Goal: Navigation & Orientation: Locate item on page

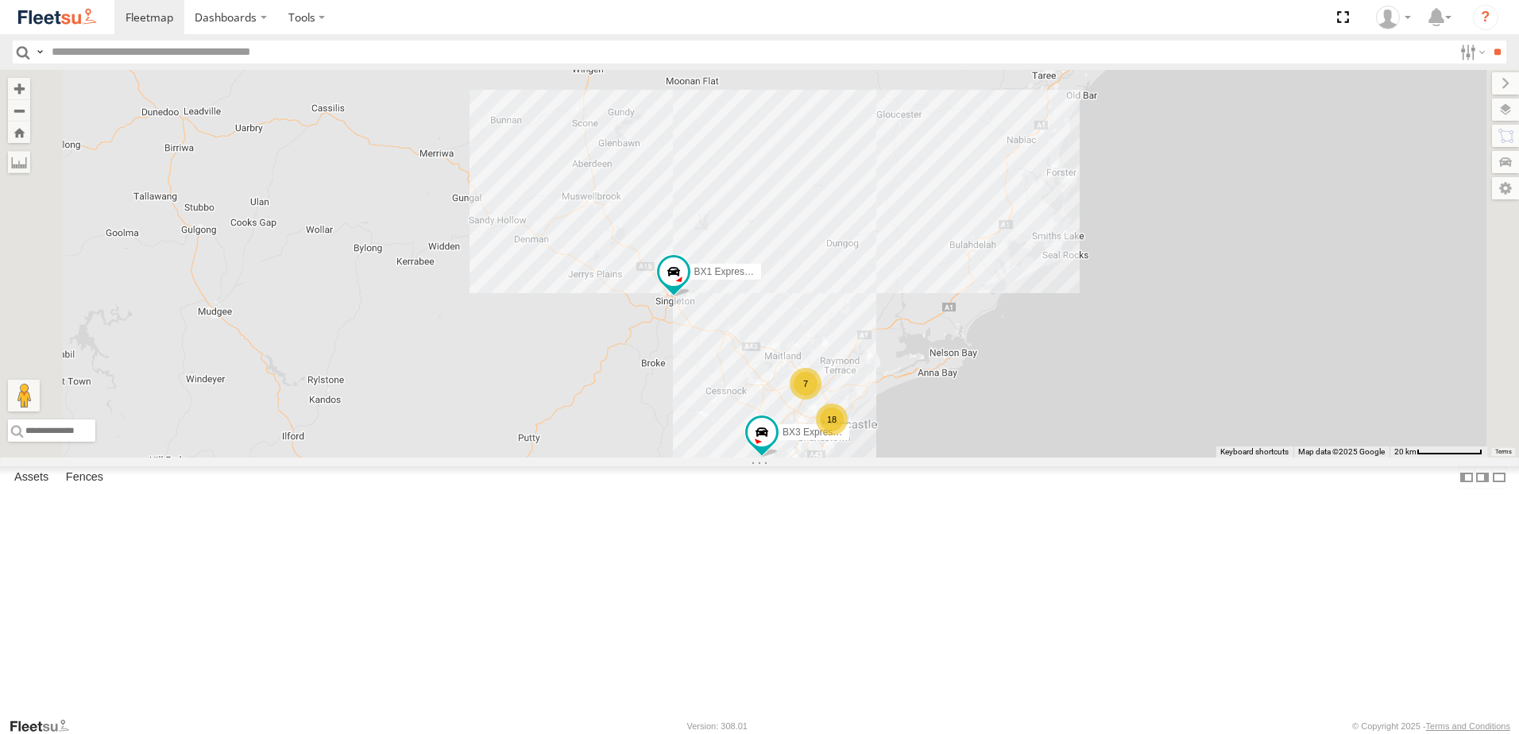
drag, startPoint x: 1088, startPoint y: 248, endPoint x: 1039, endPoint y: 325, distance: 91.5
click at [1039, 326] on div "BX1 Express Ute BX3 Express Ute BX4 Express Ute 7 18" at bounding box center [759, 264] width 1519 height 388
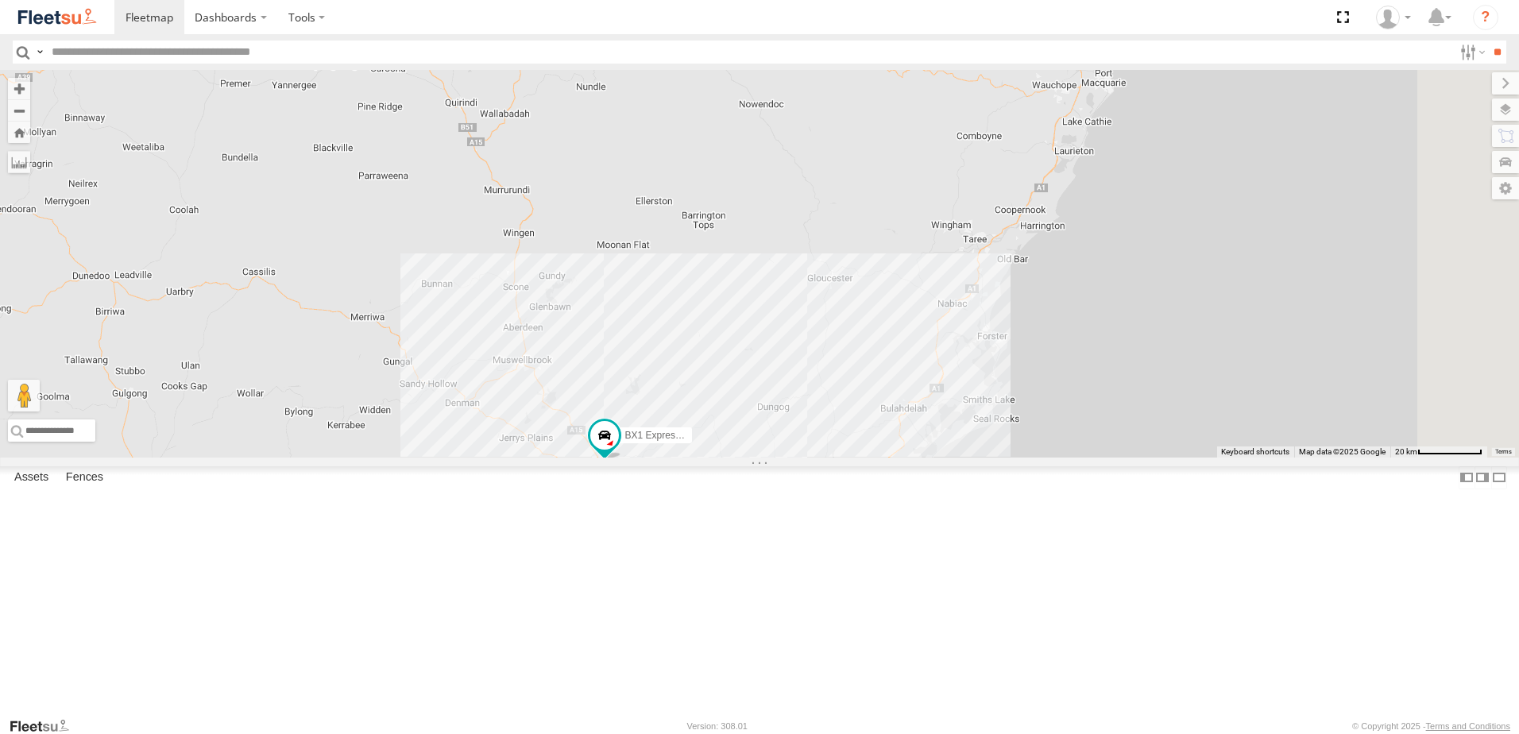
drag, startPoint x: 1110, startPoint y: 217, endPoint x: 1078, endPoint y: 335, distance: 121.8
click at [1078, 335] on div "BX1 Express Ute 7 18 BX3 Express Ute" at bounding box center [759, 264] width 1519 height 388
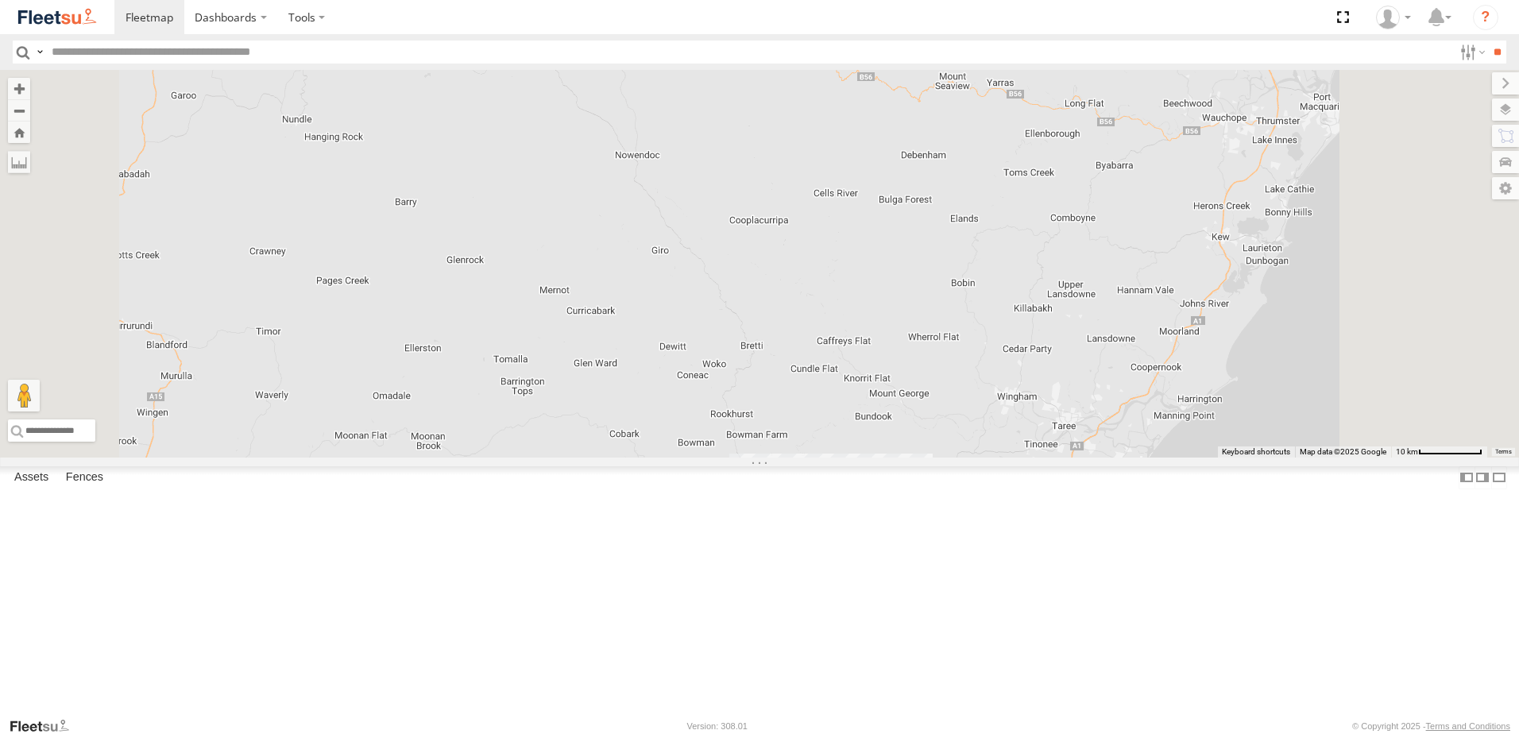
drag, startPoint x: 1057, startPoint y: 426, endPoint x: 1055, endPoint y: 443, distance: 16.8
click at [1055, 443] on div "BX1 Express Ute BX3 Express Ute" at bounding box center [759, 264] width 1519 height 388
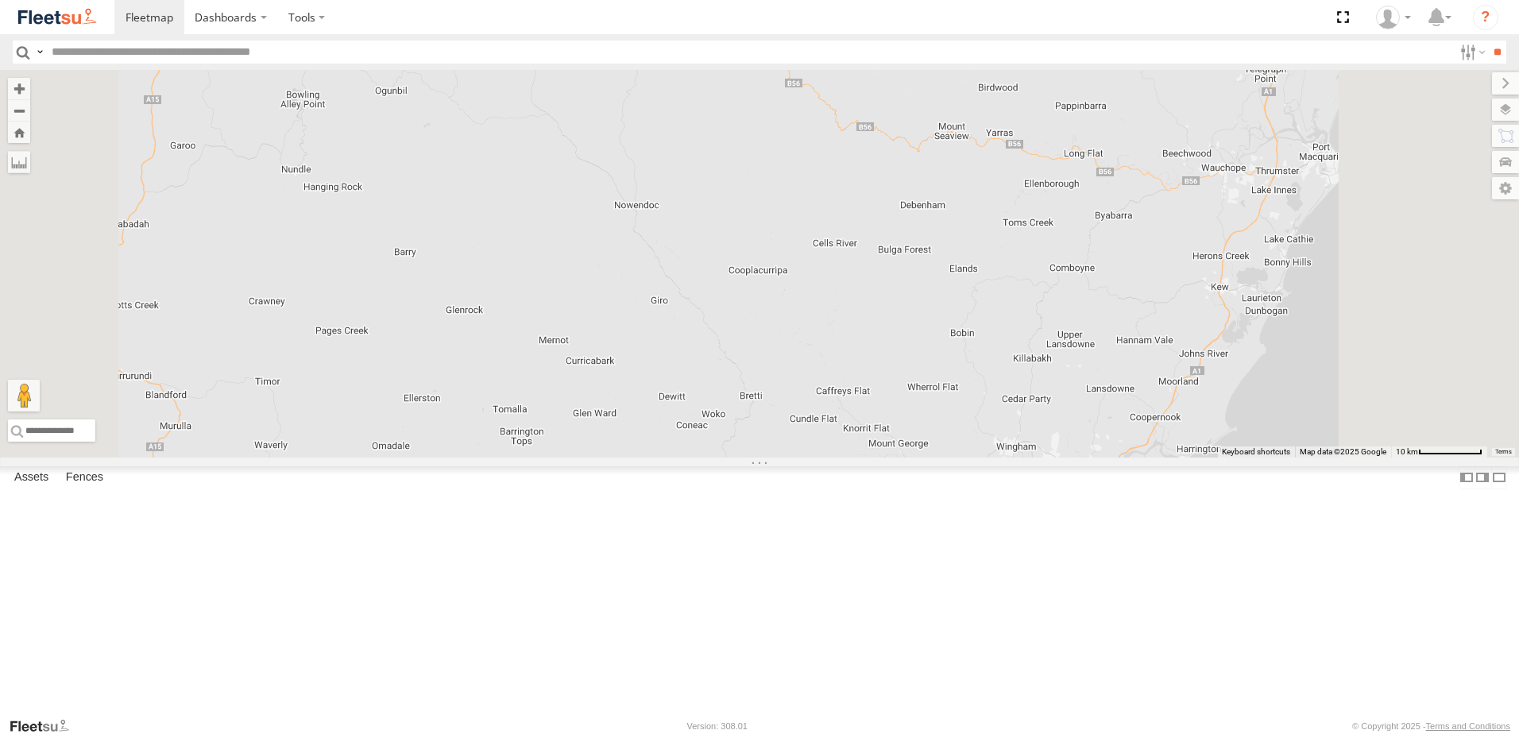
drag, startPoint x: 1052, startPoint y: 413, endPoint x: 1052, endPoint y: 454, distance: 40.5
click at [1052, 454] on div "BX1 Express Ute BX3 Express Ute" at bounding box center [759, 264] width 1519 height 388
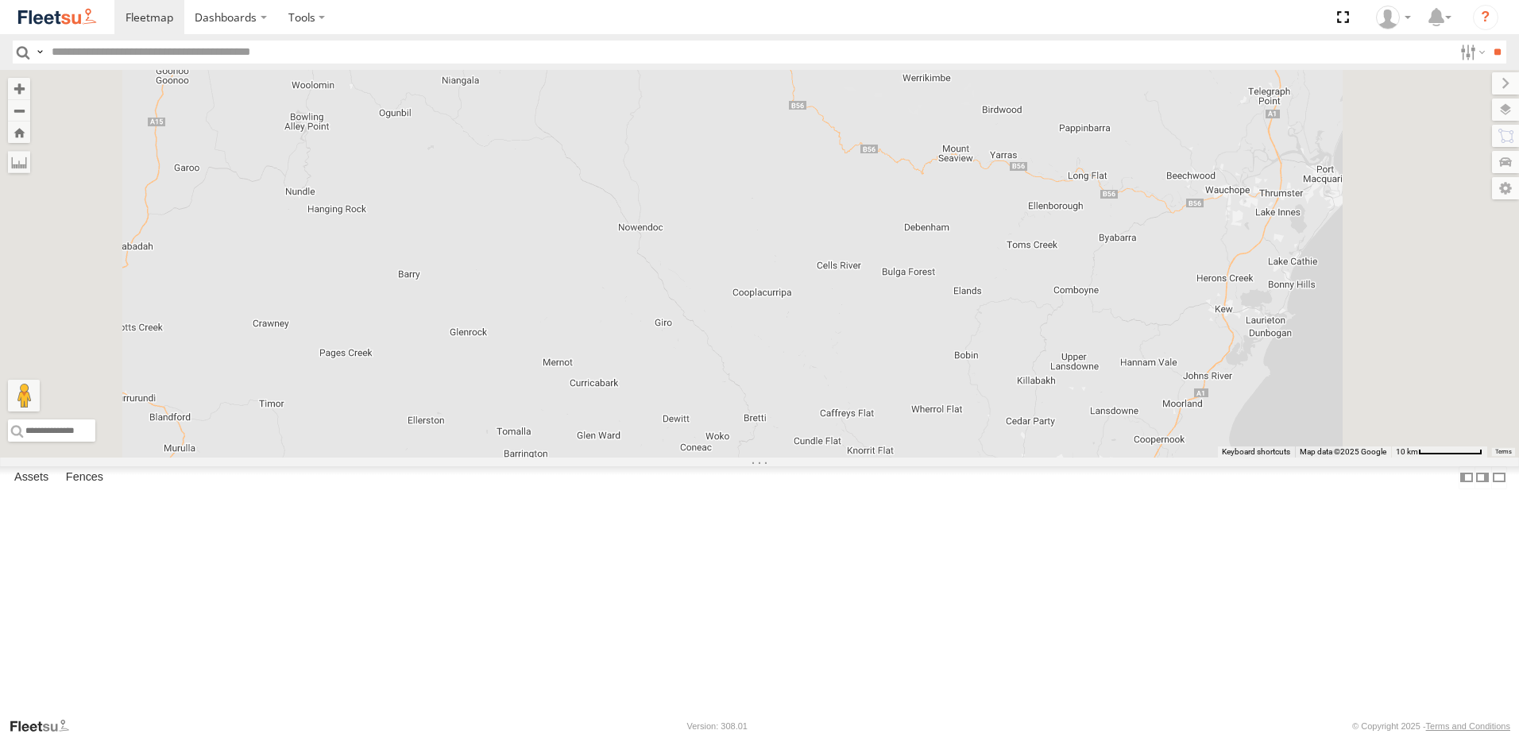
drag, startPoint x: 1087, startPoint y: 512, endPoint x: 1095, endPoint y: 548, distance: 37.4
click at [1095, 458] on div "BX1 Express Ute BX3 Express Ute" at bounding box center [759, 264] width 1519 height 388
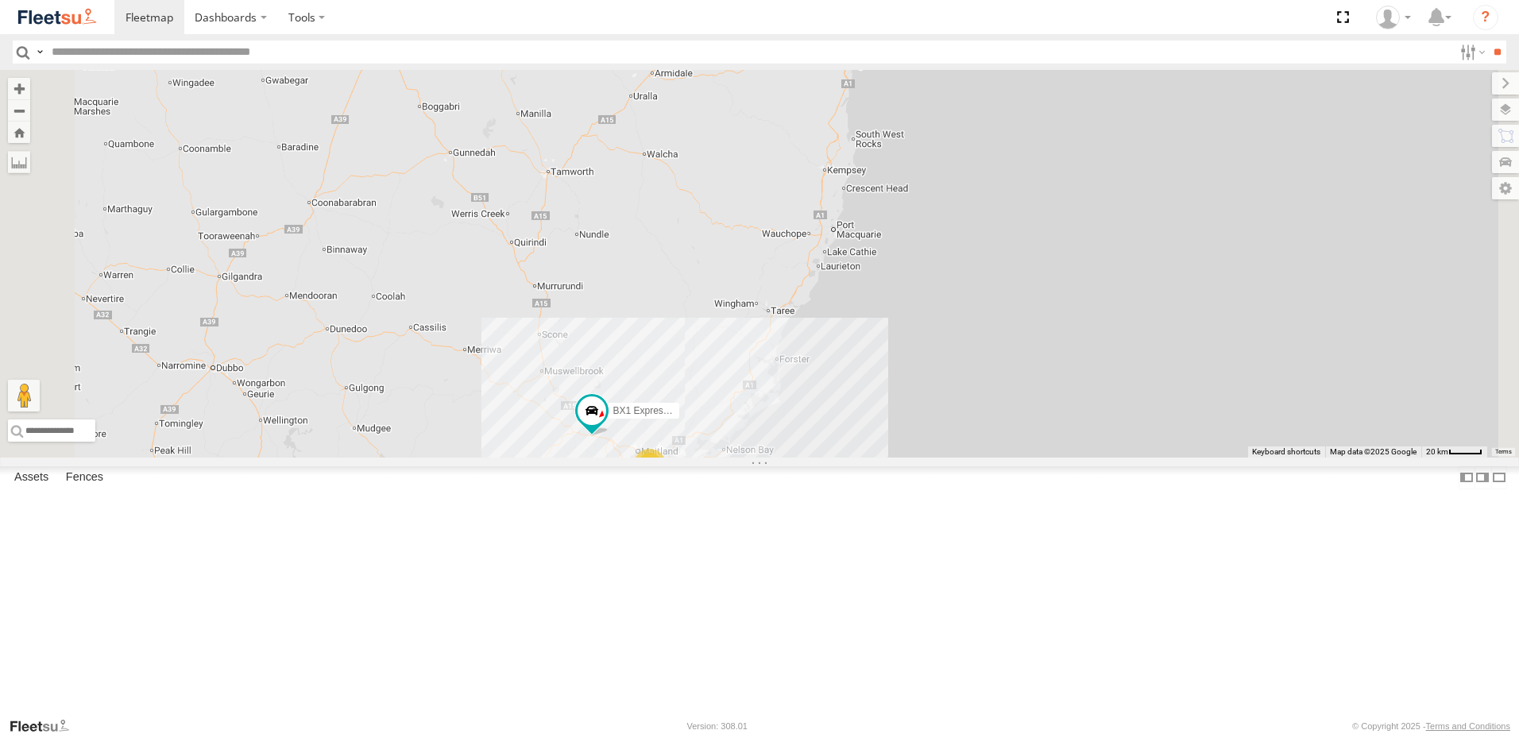
drag, startPoint x: 893, startPoint y: 479, endPoint x: 919, endPoint y: 334, distance: 147.6
click at [919, 334] on div "8 BX1 Express Ute 17 2" at bounding box center [759, 264] width 1519 height 388
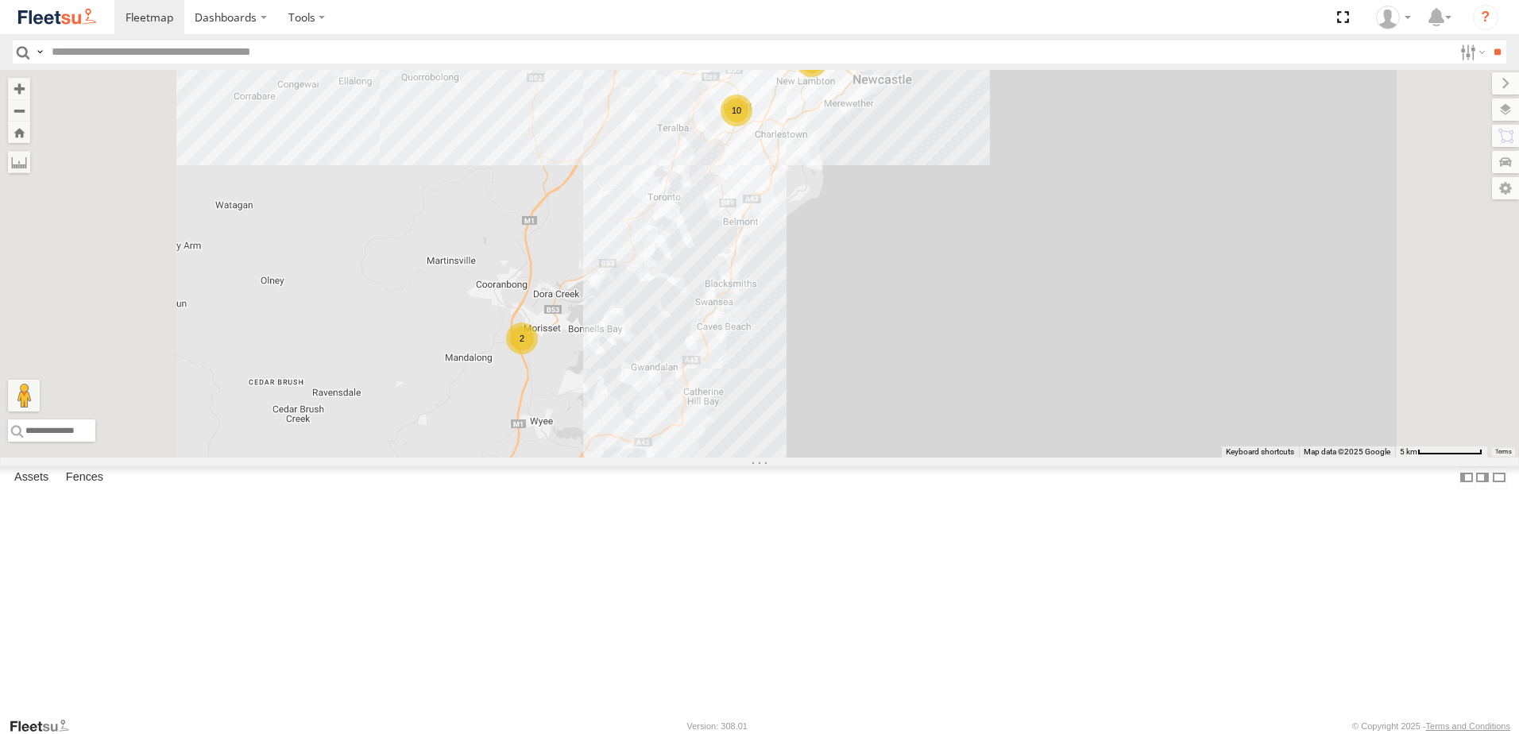
drag, startPoint x: 806, startPoint y: 494, endPoint x: 753, endPoint y: 360, distance: 143.7
click at [830, 255] on div "BX1 Express Ute B3 Transfer Truck 7 7 10 2" at bounding box center [759, 264] width 1519 height 388
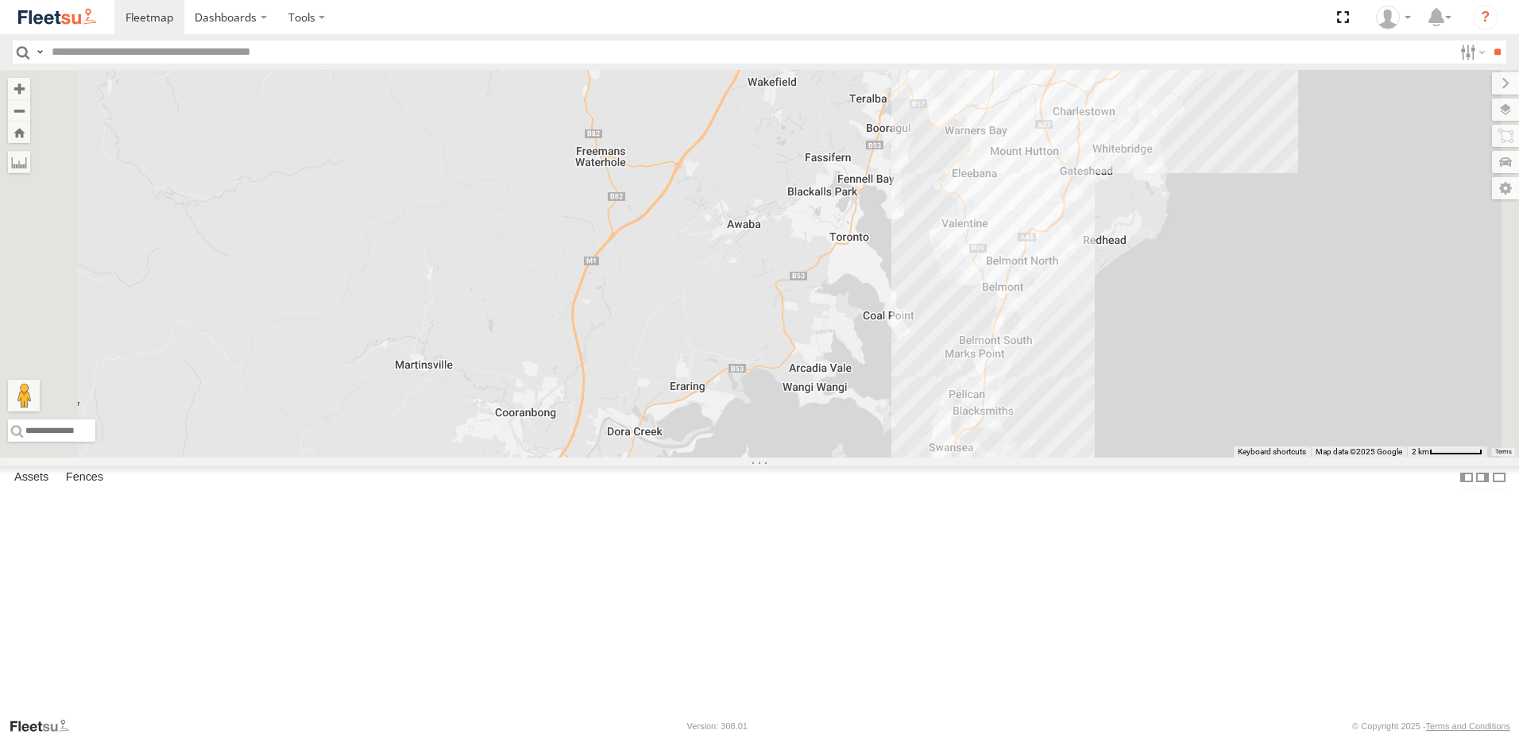
drag, startPoint x: 994, startPoint y: 230, endPoint x: 900, endPoint y: 505, distance: 291.3
click at [927, 458] on div "BX1 Express Ute B3 Transfer Truck 2" at bounding box center [759, 264] width 1519 height 388
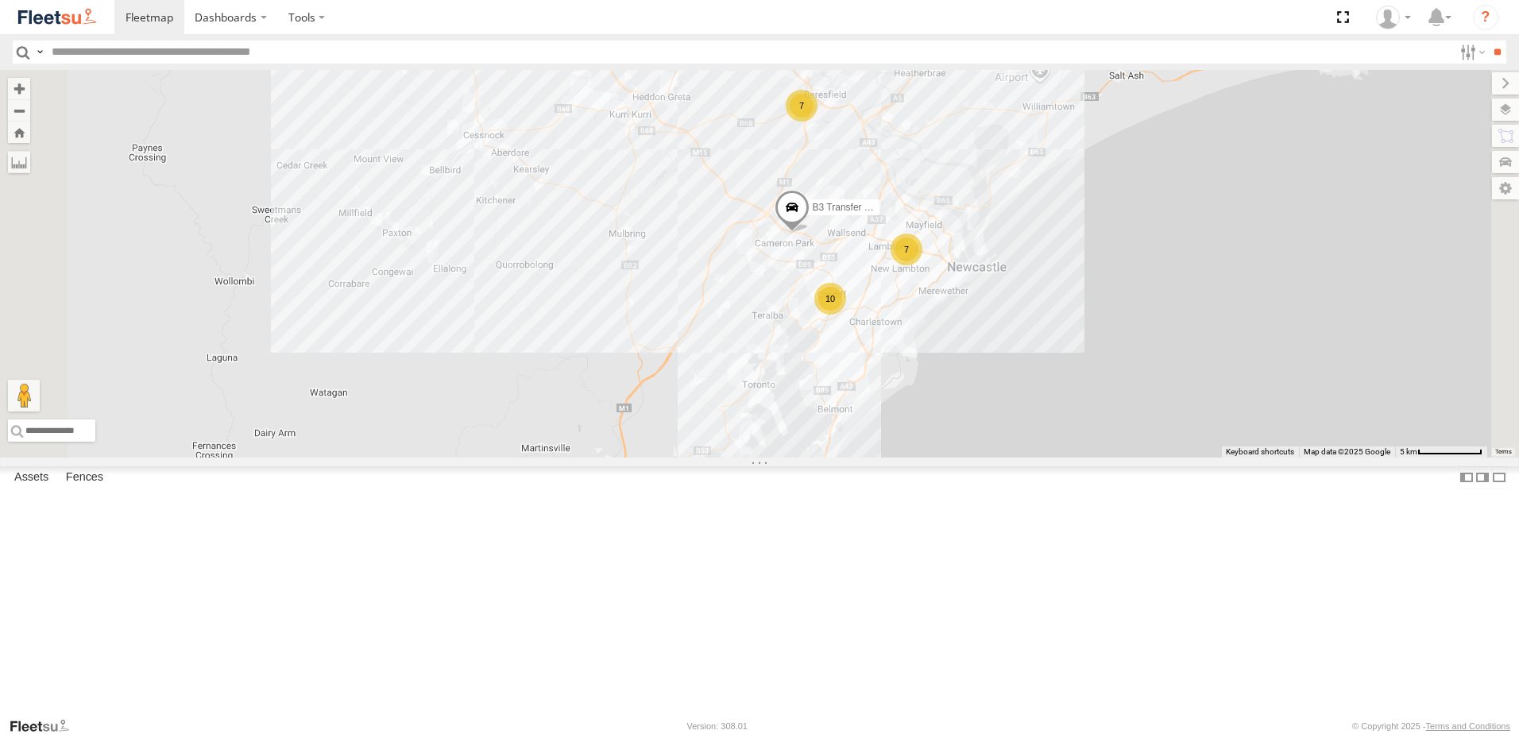
drag, startPoint x: 1051, startPoint y: 234, endPoint x: 1037, endPoint y: 281, distance: 48.0
click at [1037, 283] on div "BX1 Express Ute B3 Transfer Truck 7 7 10 2" at bounding box center [759, 264] width 1519 height 388
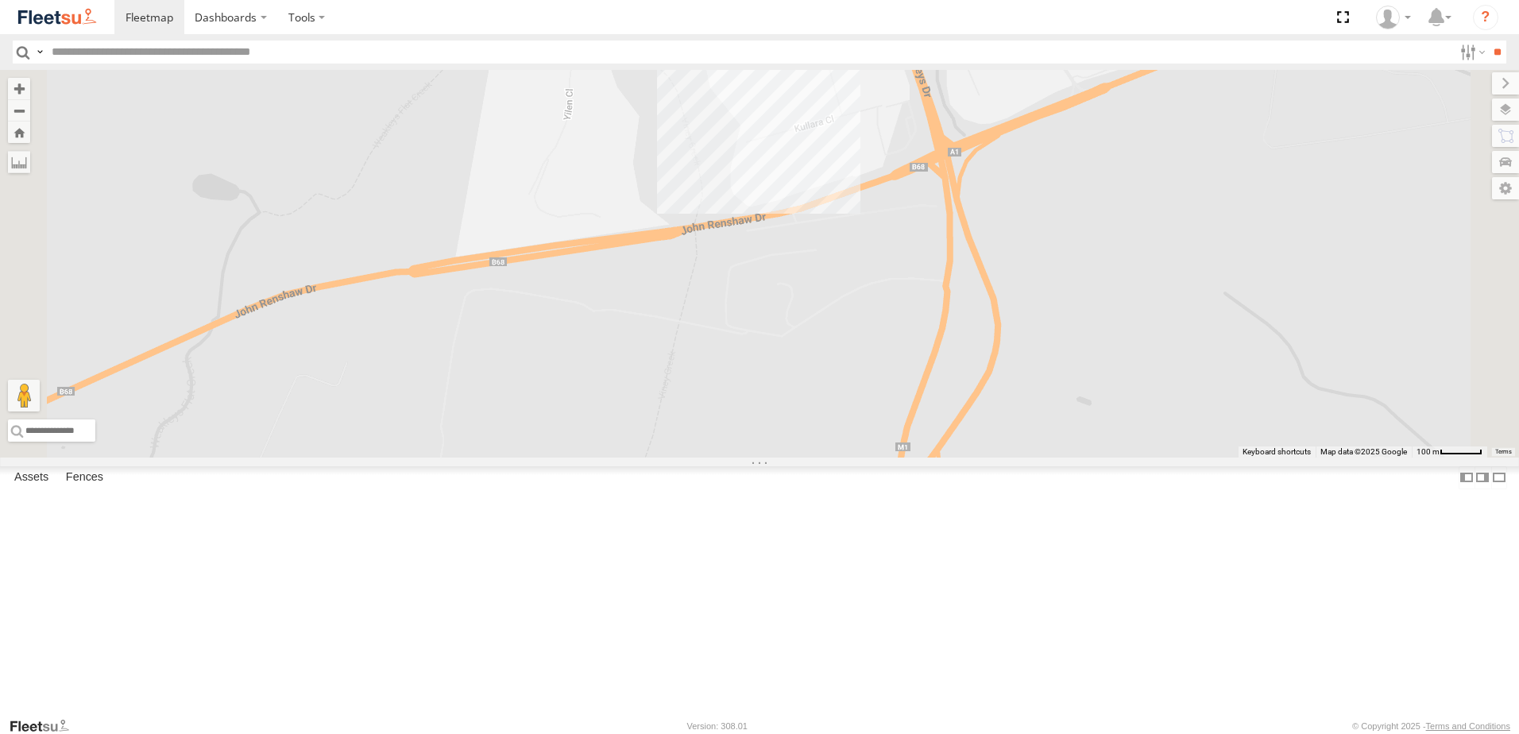
drag, startPoint x: 989, startPoint y: 188, endPoint x: 991, endPoint y: 264, distance: 75.5
click at [991, 264] on div "BX1 Express Ute B3 Transfer Truck 5 2" at bounding box center [759, 264] width 1519 height 388
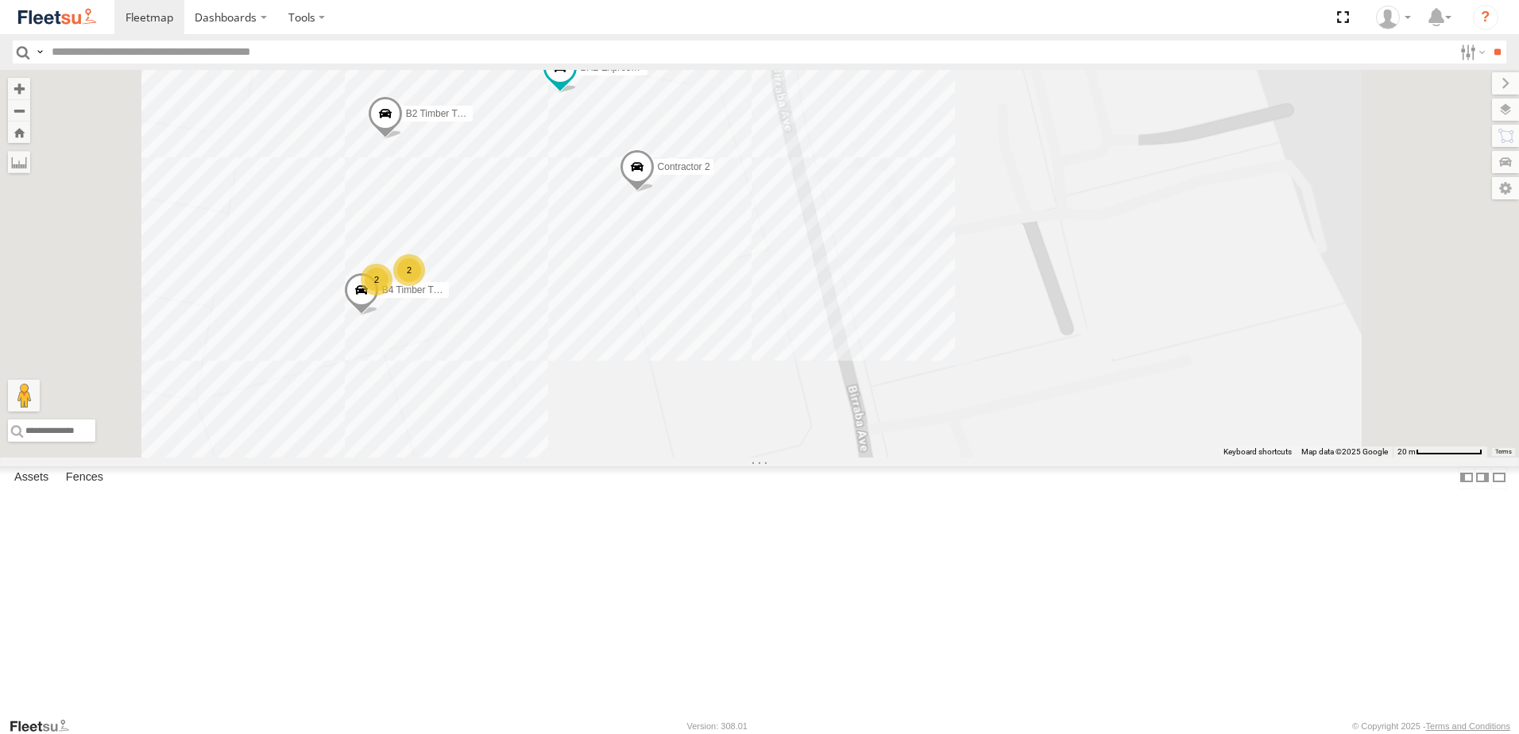
drag, startPoint x: 679, startPoint y: 424, endPoint x: 912, endPoint y: 424, distance: 232.8
click at [912, 424] on div "B4 Timber Truck B2 Timber Truck BX2 Express Ute Contractor 2 2 2" at bounding box center [759, 264] width 1519 height 388
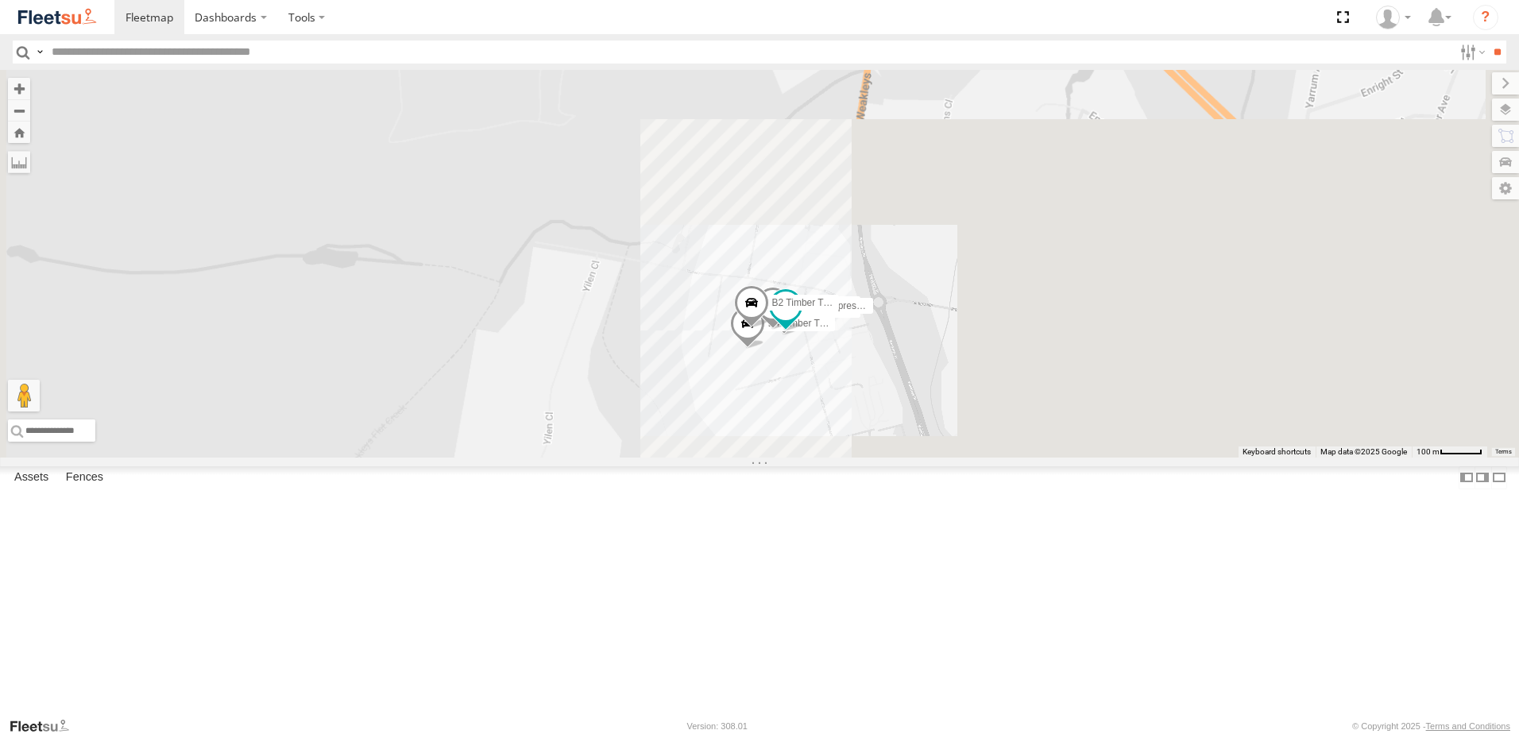
drag, startPoint x: 1097, startPoint y: 438, endPoint x: 1078, endPoint y: 393, distance: 48.8
click at [1078, 393] on div "B4 Timber Truck B2 Timber Truck BX2 Express Ute Contractor 2 BX4 Express Ute" at bounding box center [759, 264] width 1519 height 388
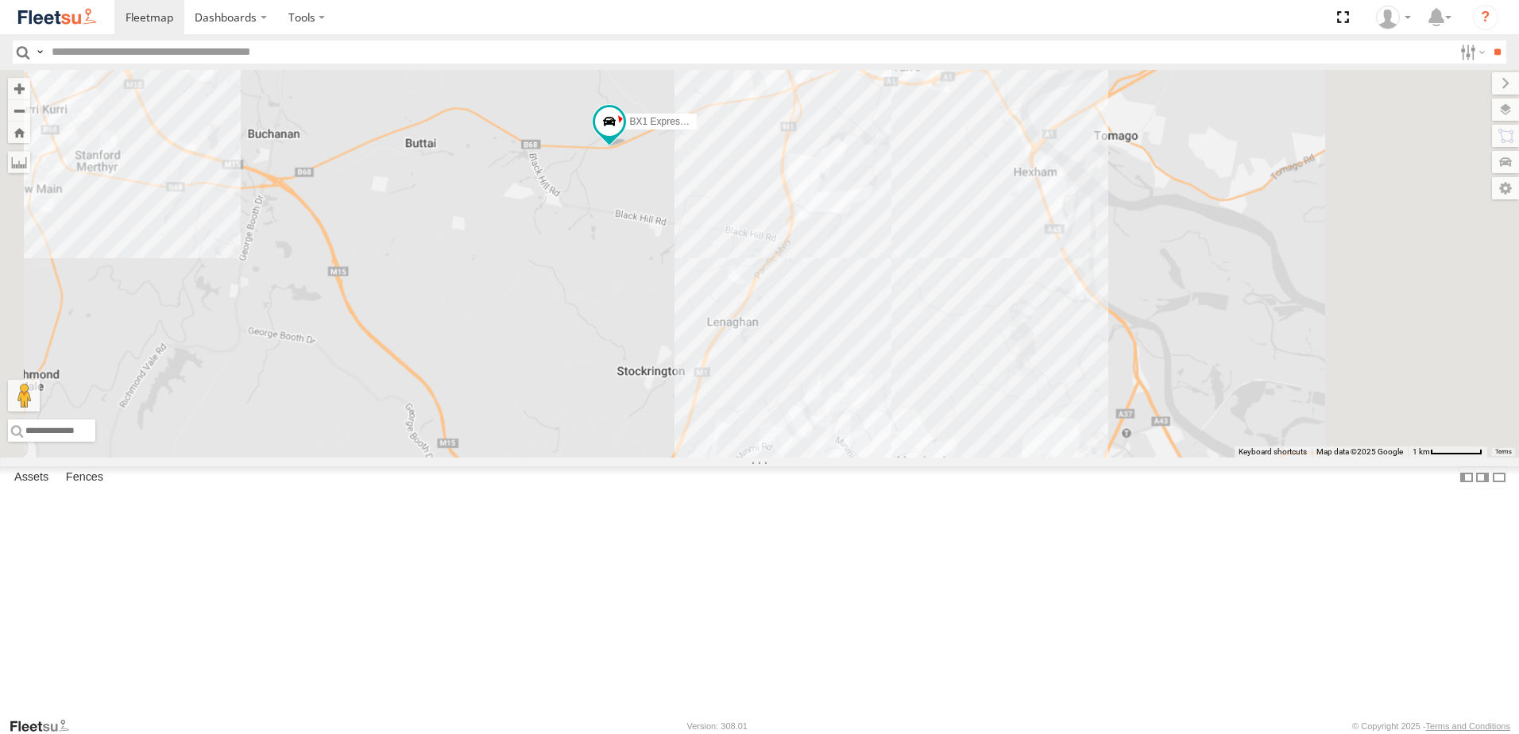
drag, startPoint x: 1046, startPoint y: 428, endPoint x: 990, endPoint y: 267, distance: 170.6
click at [990, 267] on div "BX1 Express Ute" at bounding box center [759, 264] width 1519 height 388
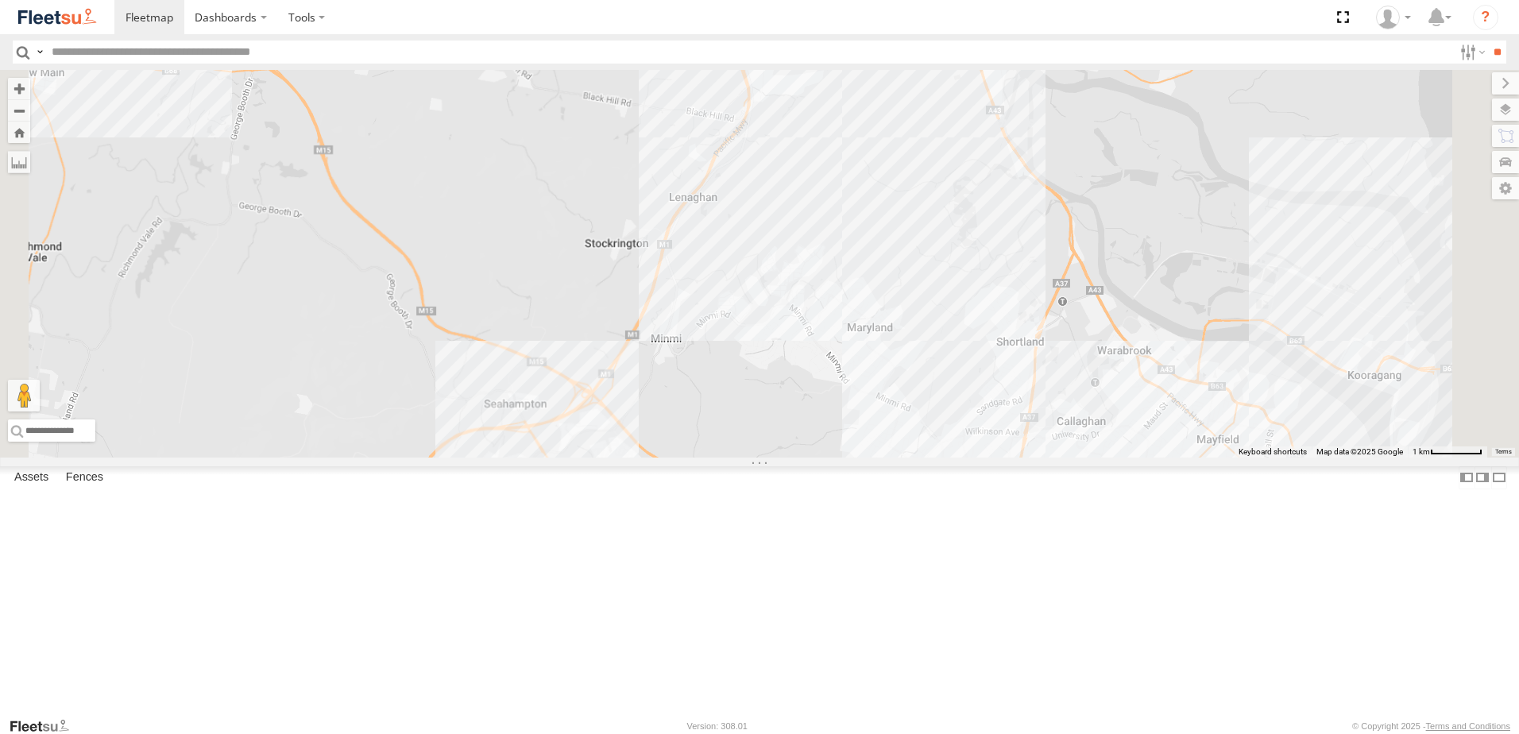
drag, startPoint x: 1051, startPoint y: 348, endPoint x: 995, endPoint y: 220, distance: 139.5
click at [995, 220] on div "BX1 Express Ute 9 7" at bounding box center [759, 264] width 1519 height 388
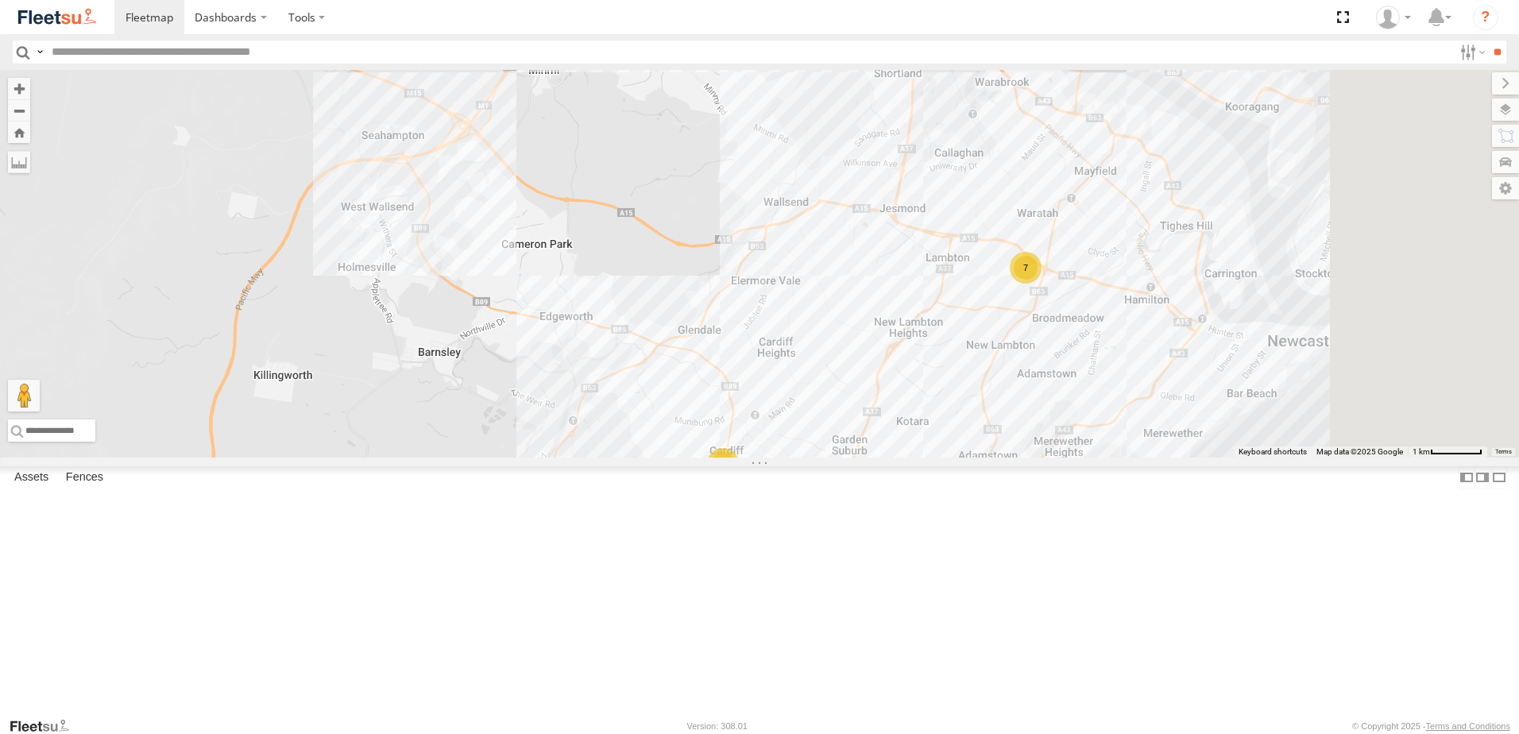
drag, startPoint x: 1127, startPoint y: 463, endPoint x: 1019, endPoint y: 382, distance: 135.1
click at [1019, 382] on div "BX1 Express Ute 9 7 10" at bounding box center [759, 264] width 1519 height 388
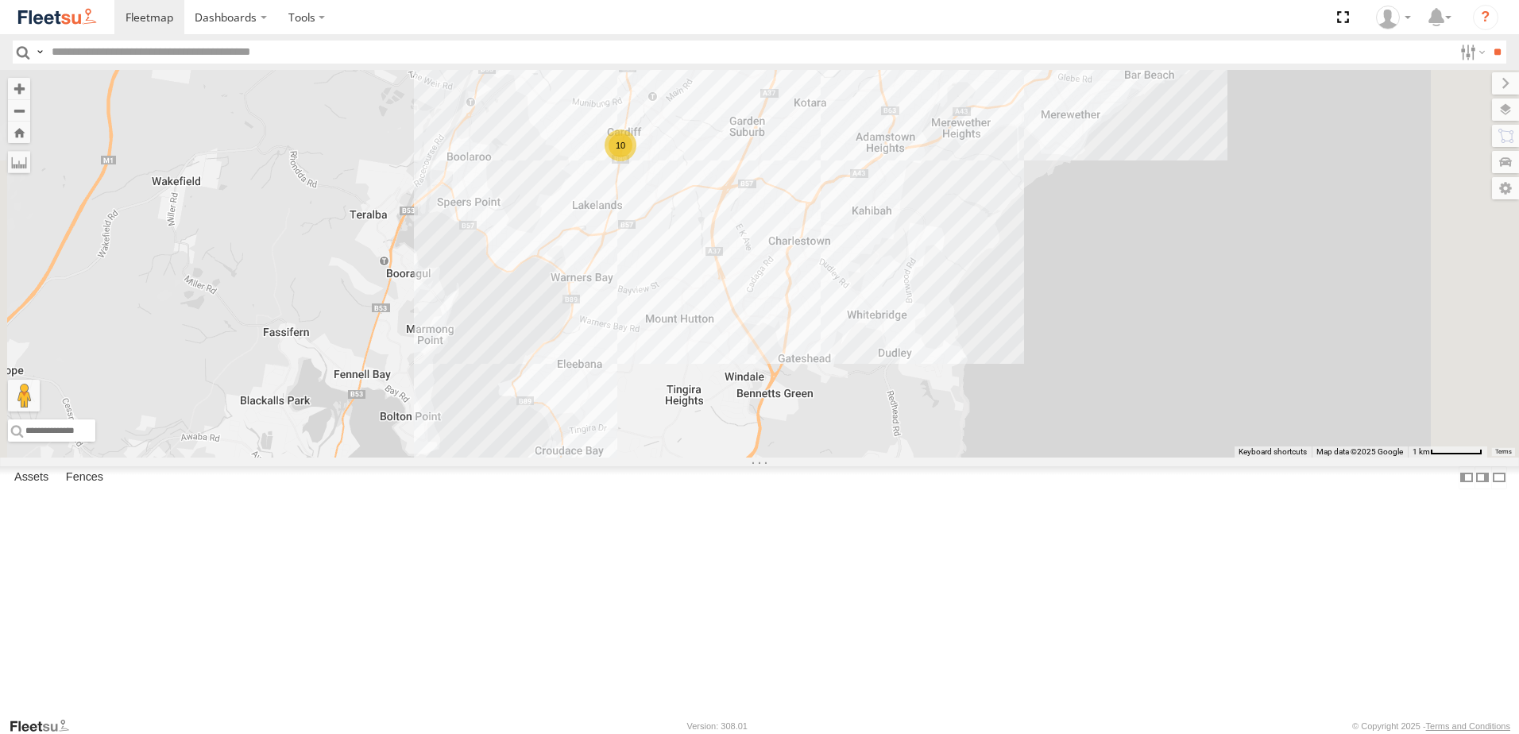
drag, startPoint x: 1217, startPoint y: 338, endPoint x: 1238, endPoint y: 226, distance: 113.2
click at [1238, 227] on div "BX1 Express Ute 9 7 10" at bounding box center [759, 264] width 1519 height 388
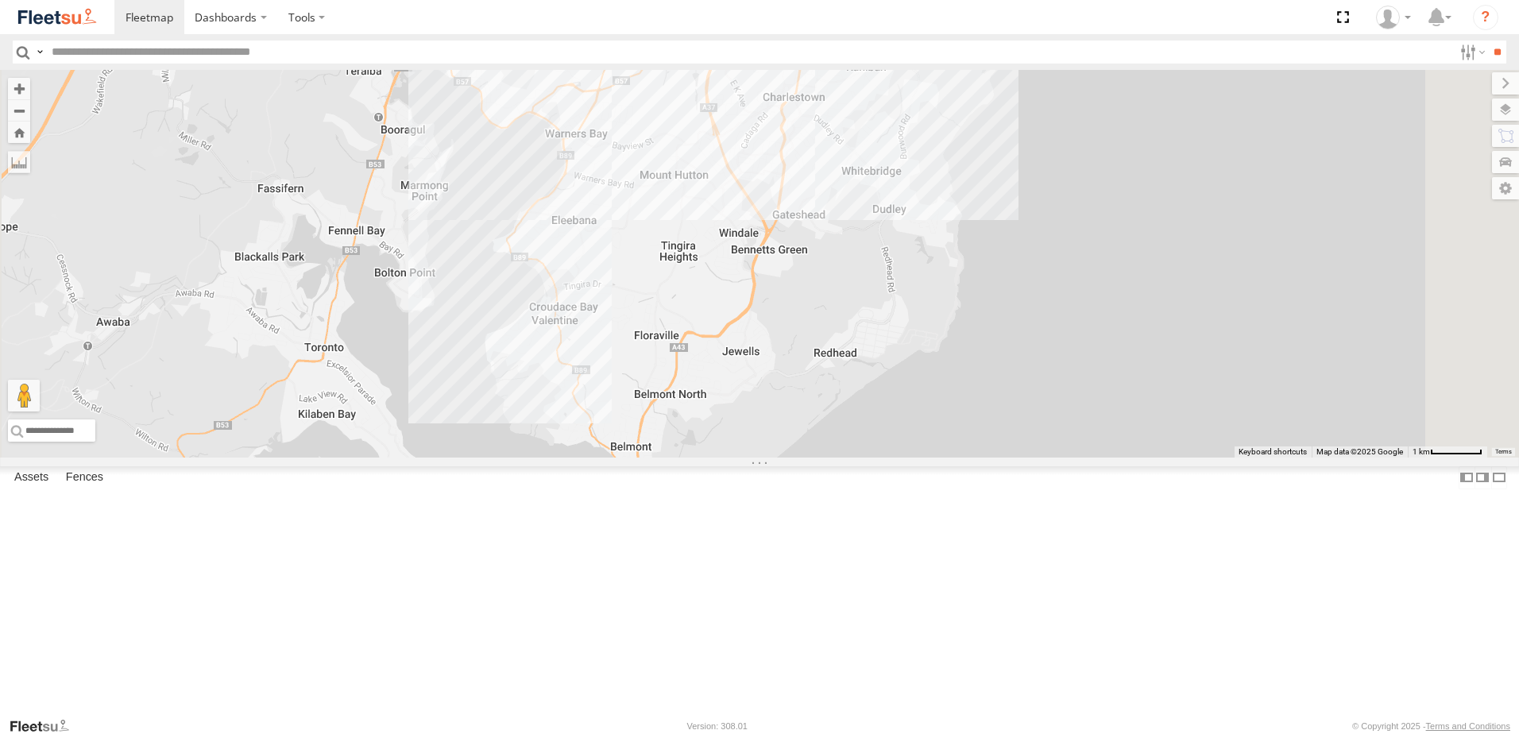
drag, startPoint x: 1096, startPoint y: 532, endPoint x: 1170, endPoint y: 268, distance: 274.0
click at [1171, 261] on div "BX1 Express Ute 9 7 10" at bounding box center [759, 264] width 1519 height 388
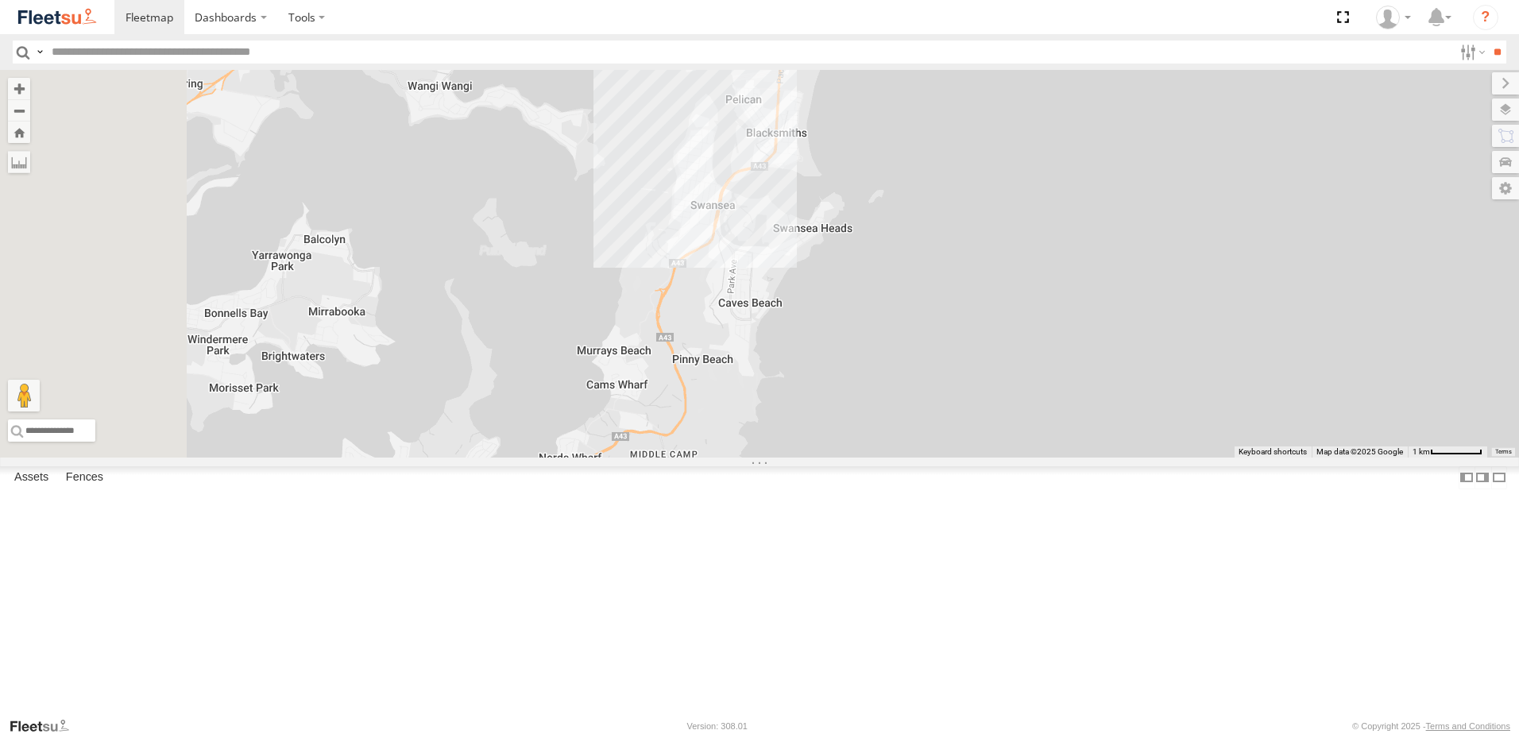
drag, startPoint x: 1028, startPoint y: 390, endPoint x: 1113, endPoint y: 266, distance: 149.9
click at [1113, 266] on div "BX1 Express Ute 9 7 10" at bounding box center [759, 264] width 1519 height 388
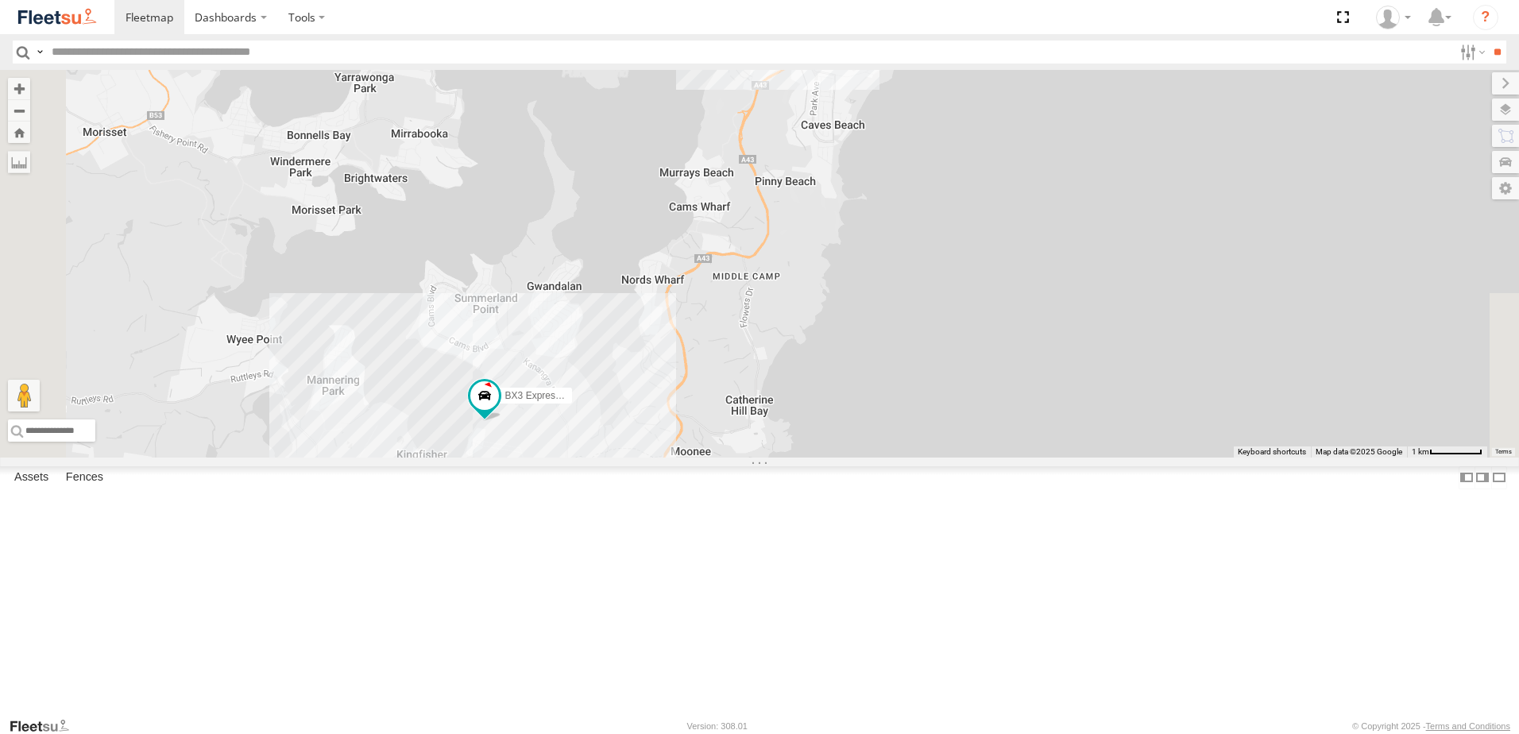
drag, startPoint x: 933, startPoint y: 519, endPoint x: 1019, endPoint y: 325, distance: 212.1
click at [1019, 326] on div "BX1 Express Ute 9 7 10 BX3 Express Ute" at bounding box center [759, 264] width 1519 height 388
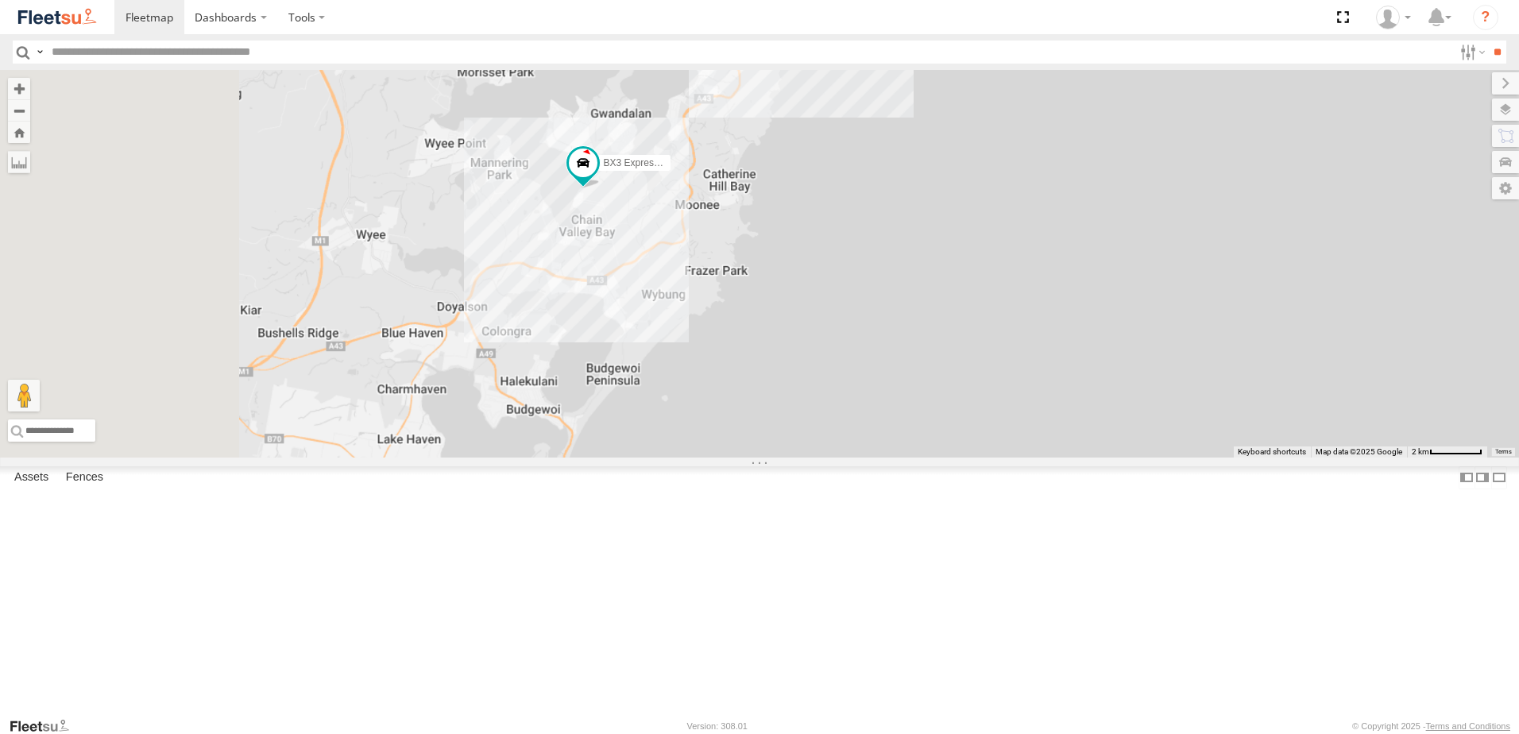
drag, startPoint x: 690, startPoint y: 404, endPoint x: 1108, endPoint y: 432, distance: 419.0
click at [1094, 428] on div "BX1 Express Ute BX3 Express Ute" at bounding box center [759, 264] width 1519 height 388
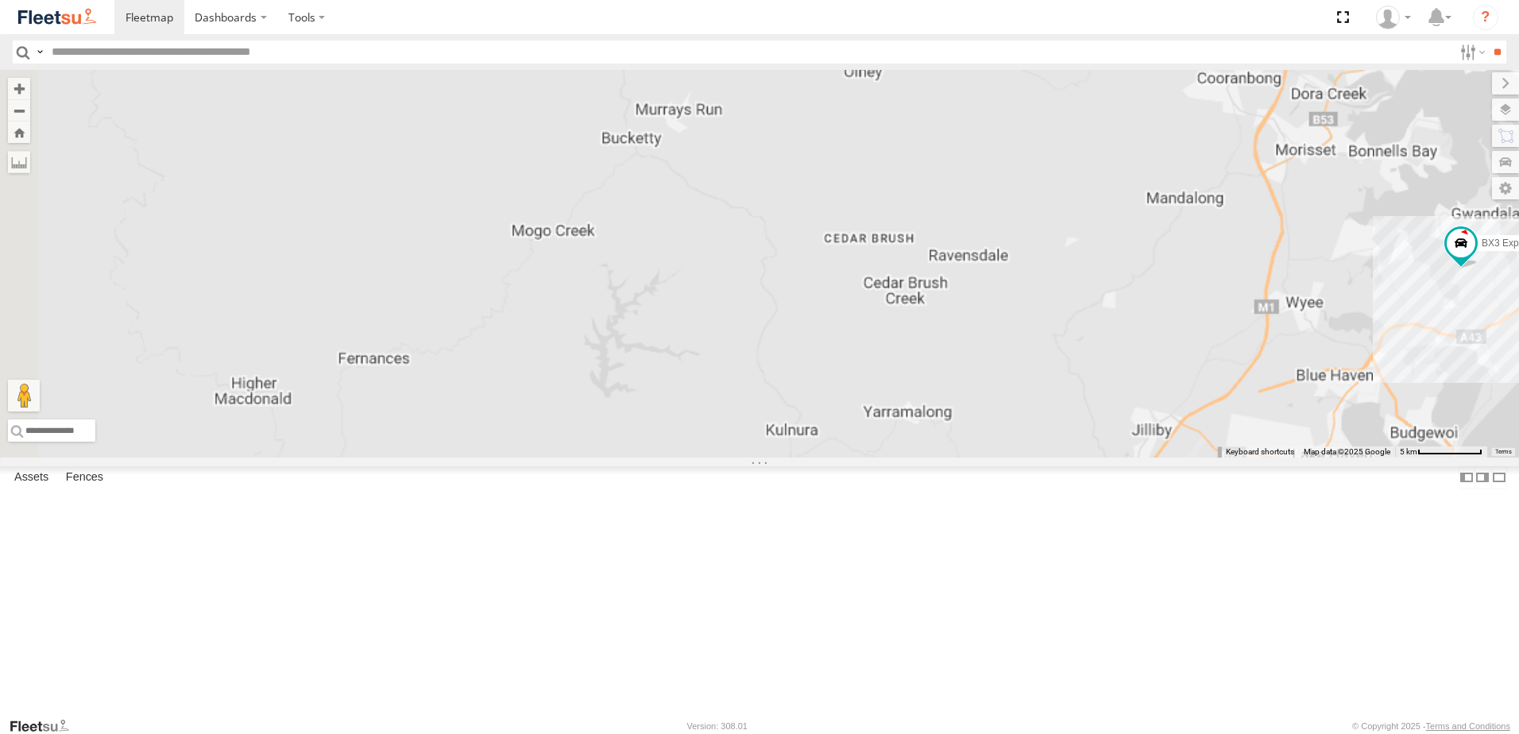
click at [1001, 428] on div "BX1 Express Ute BX3 Express Ute" at bounding box center [759, 264] width 1519 height 388
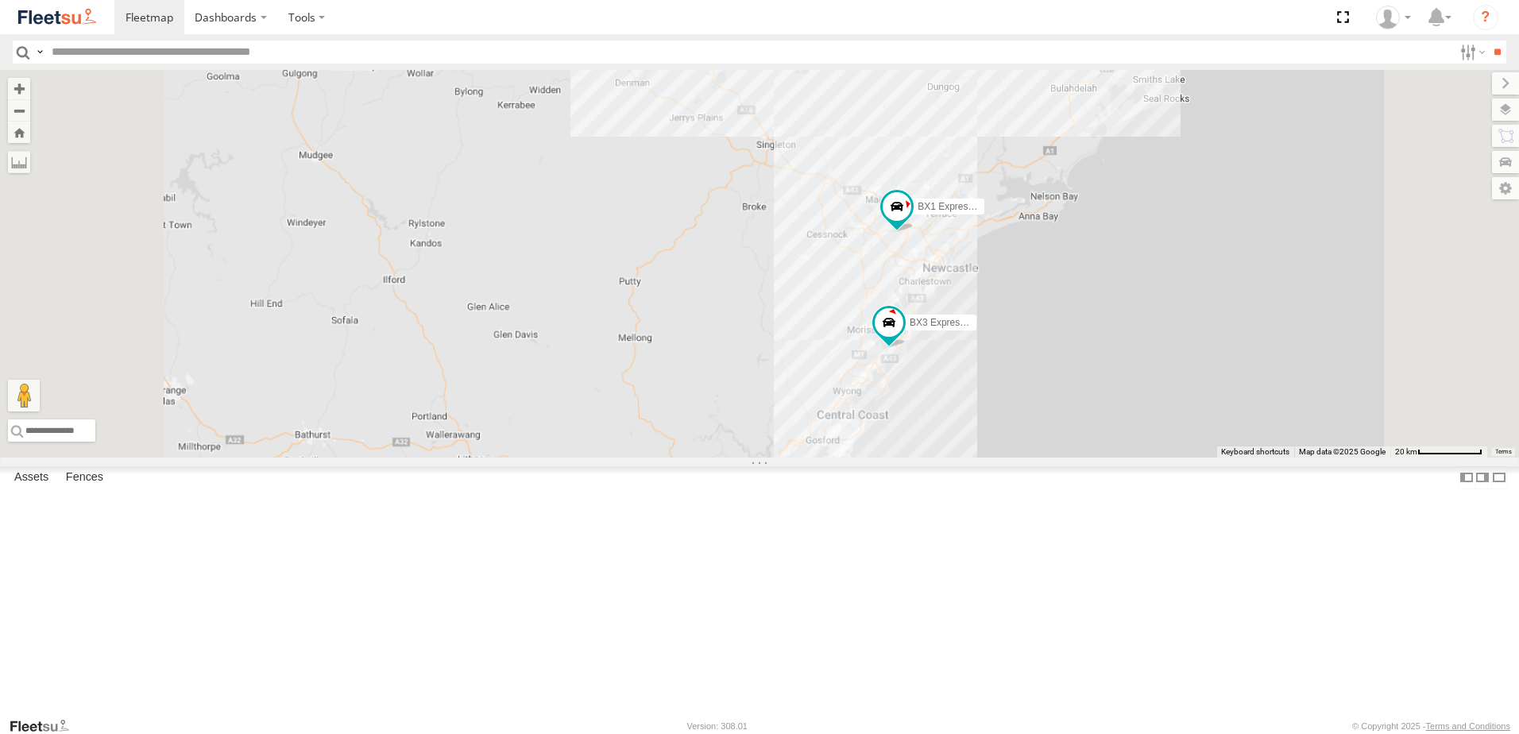
drag, startPoint x: 1014, startPoint y: 420, endPoint x: 1015, endPoint y: 452, distance: 31.8
click at [1015, 452] on div "BX1 Express Ute BX3 Express Ute" at bounding box center [759, 264] width 1519 height 388
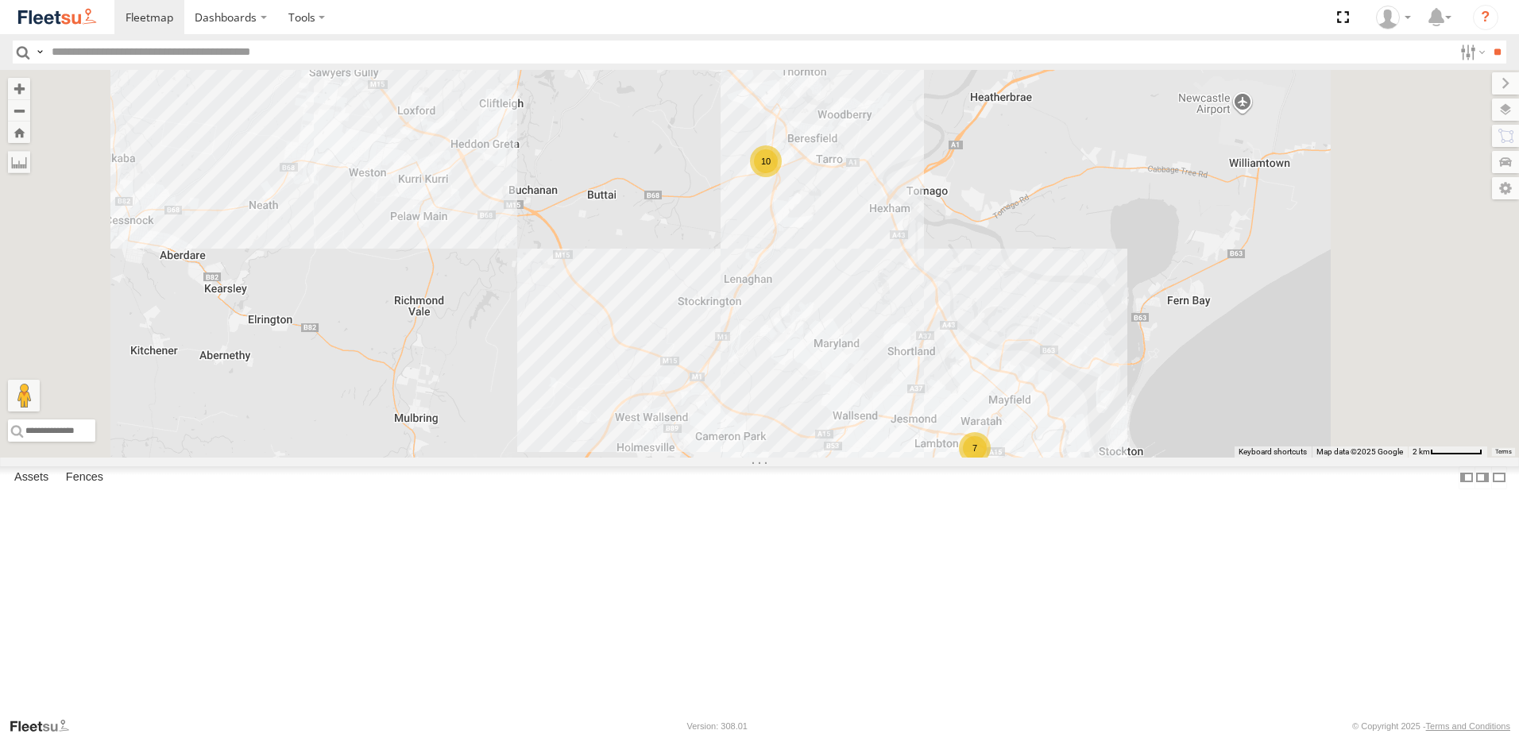
drag, startPoint x: 784, startPoint y: 292, endPoint x: 807, endPoint y: 350, distance: 63.5
click at [807, 350] on div "10 7 10" at bounding box center [759, 264] width 1519 height 388
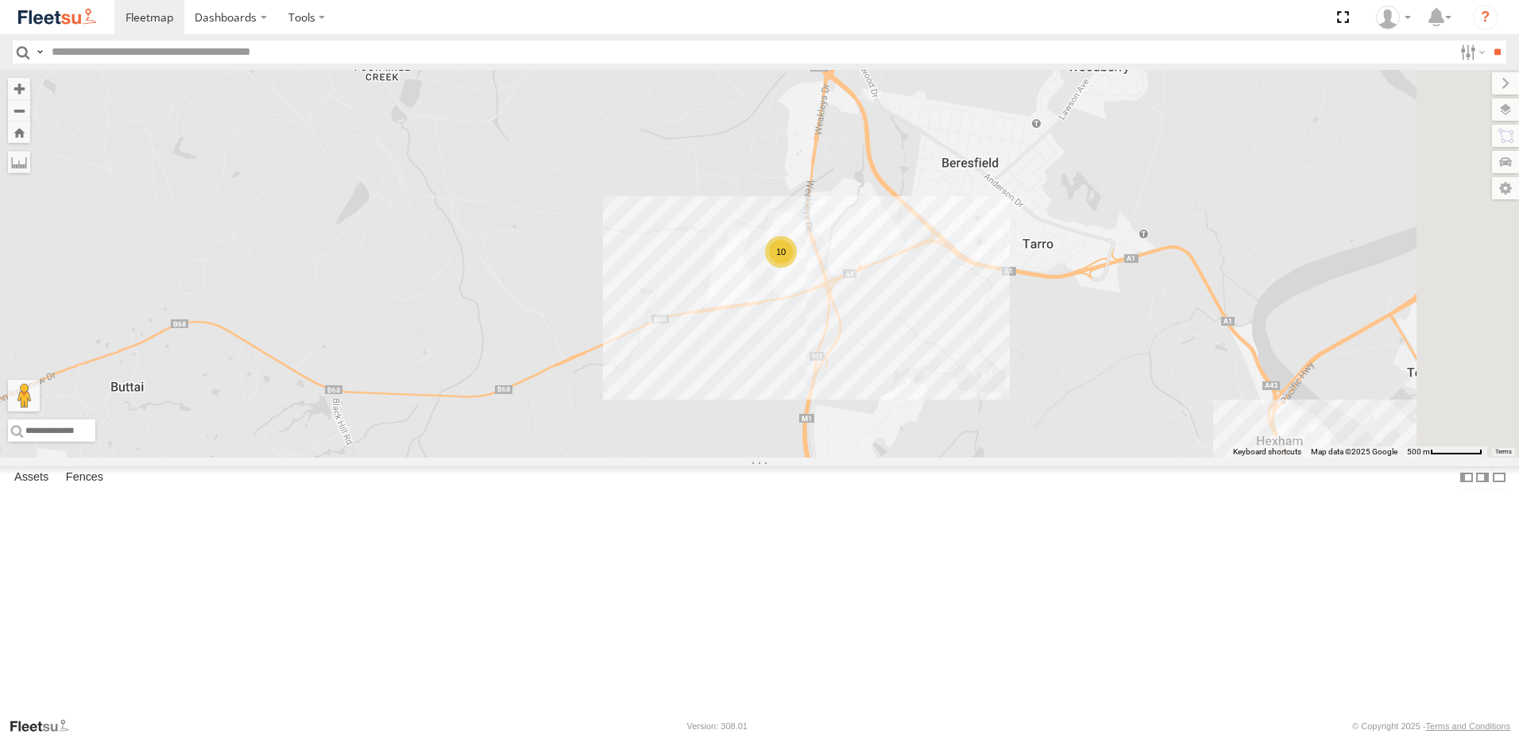
drag, startPoint x: 1043, startPoint y: 334, endPoint x: 1000, endPoint y: 391, distance: 72.0
click at [1000, 391] on div "10" at bounding box center [759, 264] width 1519 height 388
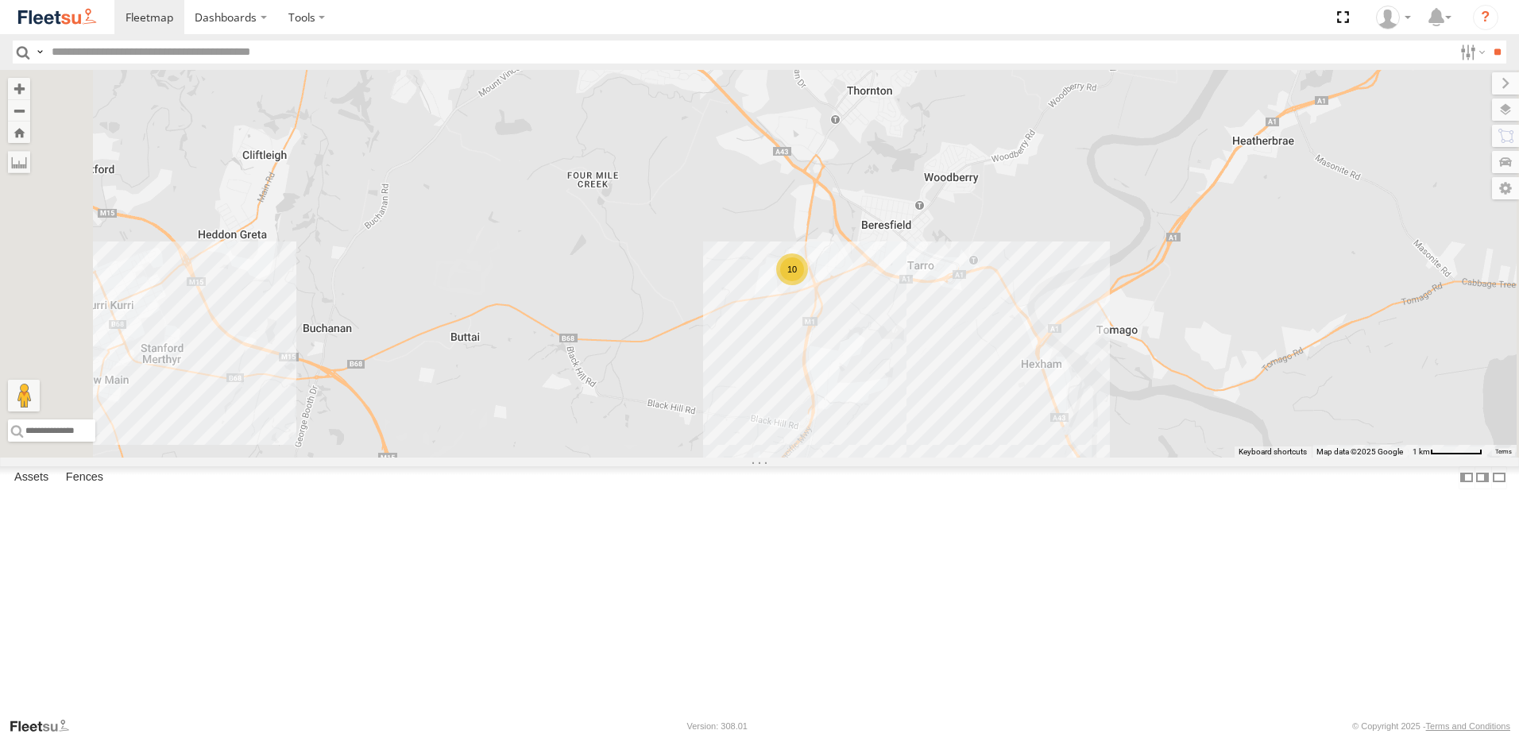
drag, startPoint x: 1092, startPoint y: 428, endPoint x: 1029, endPoint y: 459, distance: 70.0
click at [1029, 458] on div "10" at bounding box center [759, 264] width 1519 height 388
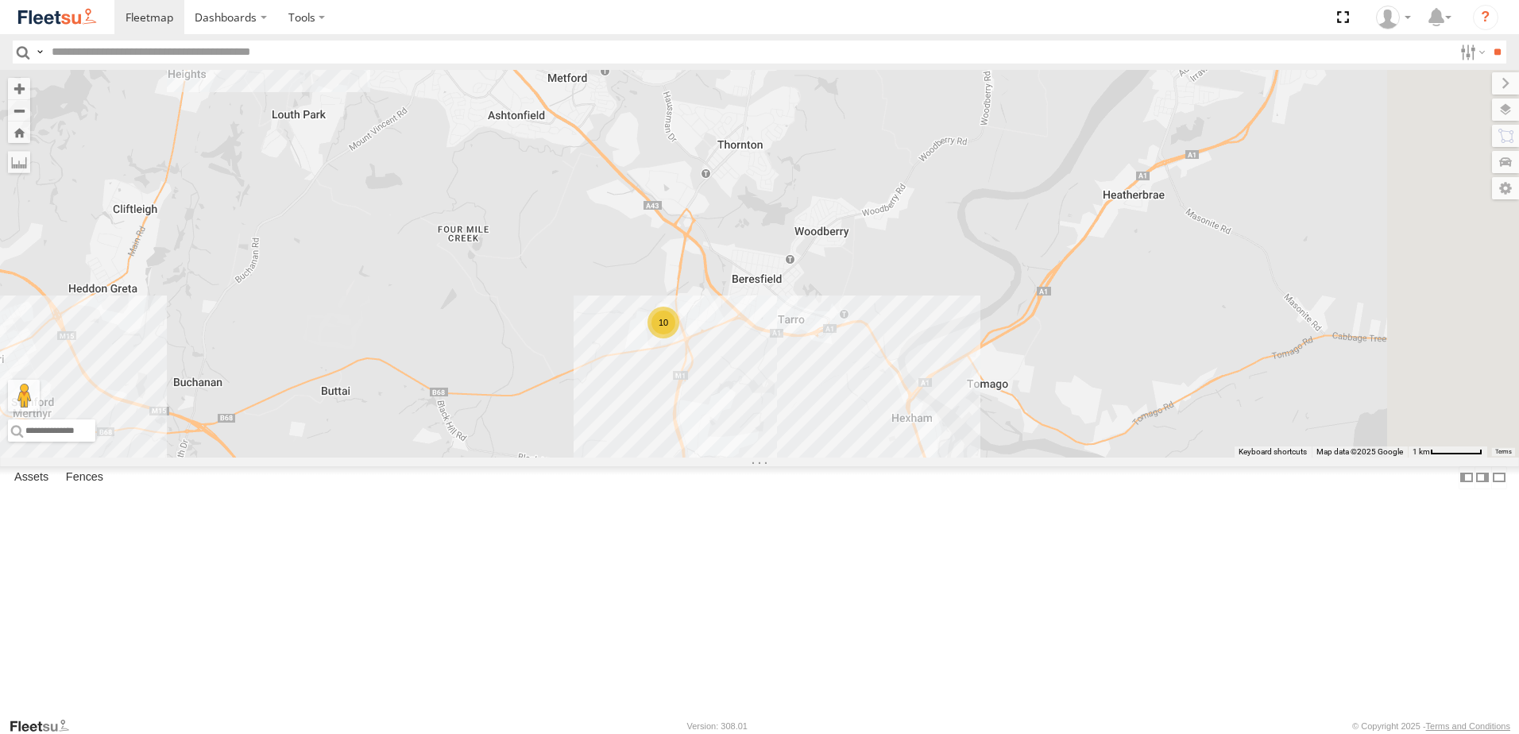
drag, startPoint x: 1165, startPoint y: 439, endPoint x: 1150, endPoint y: 482, distance: 45.5
click at [1152, 458] on div "10" at bounding box center [759, 264] width 1519 height 388
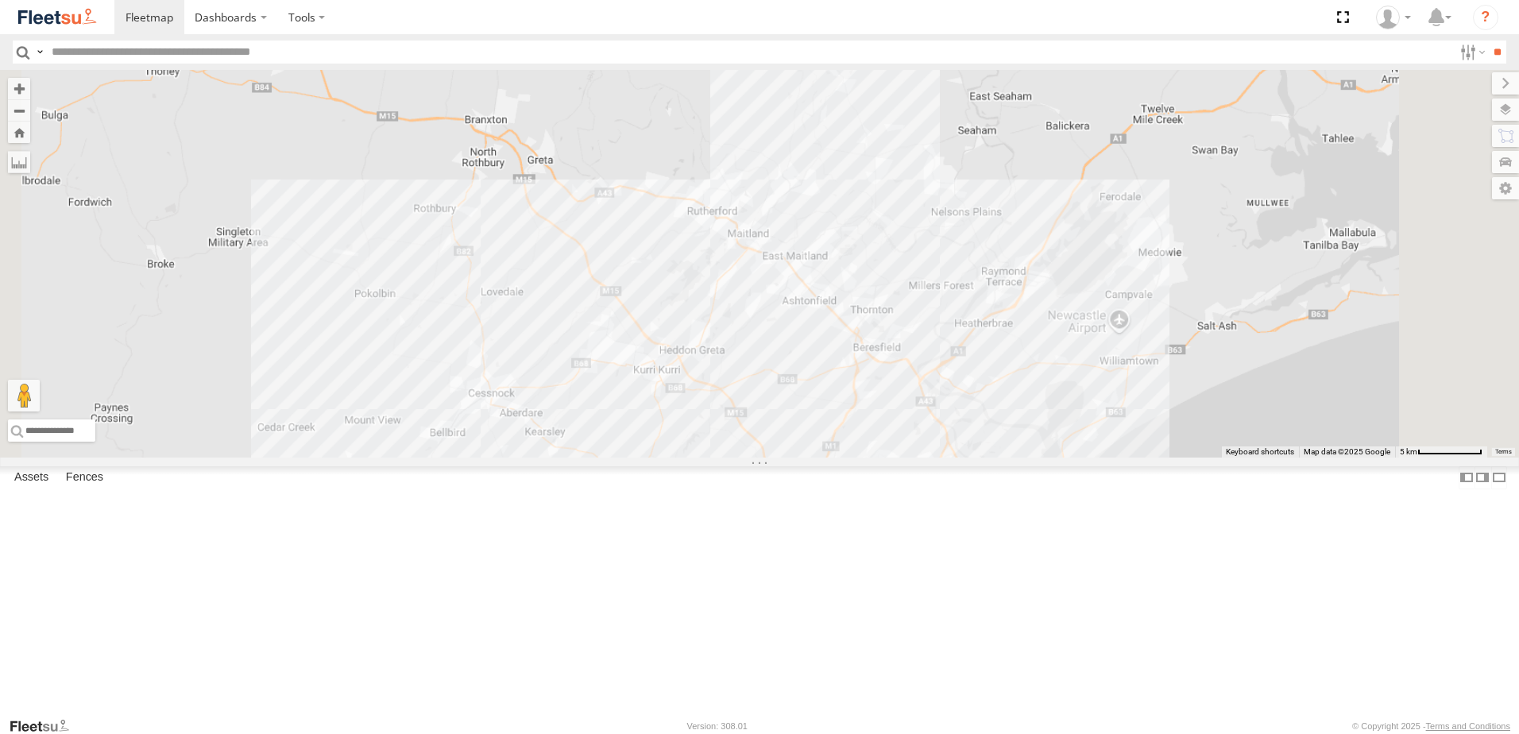
drag, startPoint x: 1124, startPoint y: 437, endPoint x: 1103, endPoint y: 339, distance: 100.7
click at [1104, 356] on div at bounding box center [759, 264] width 1519 height 388
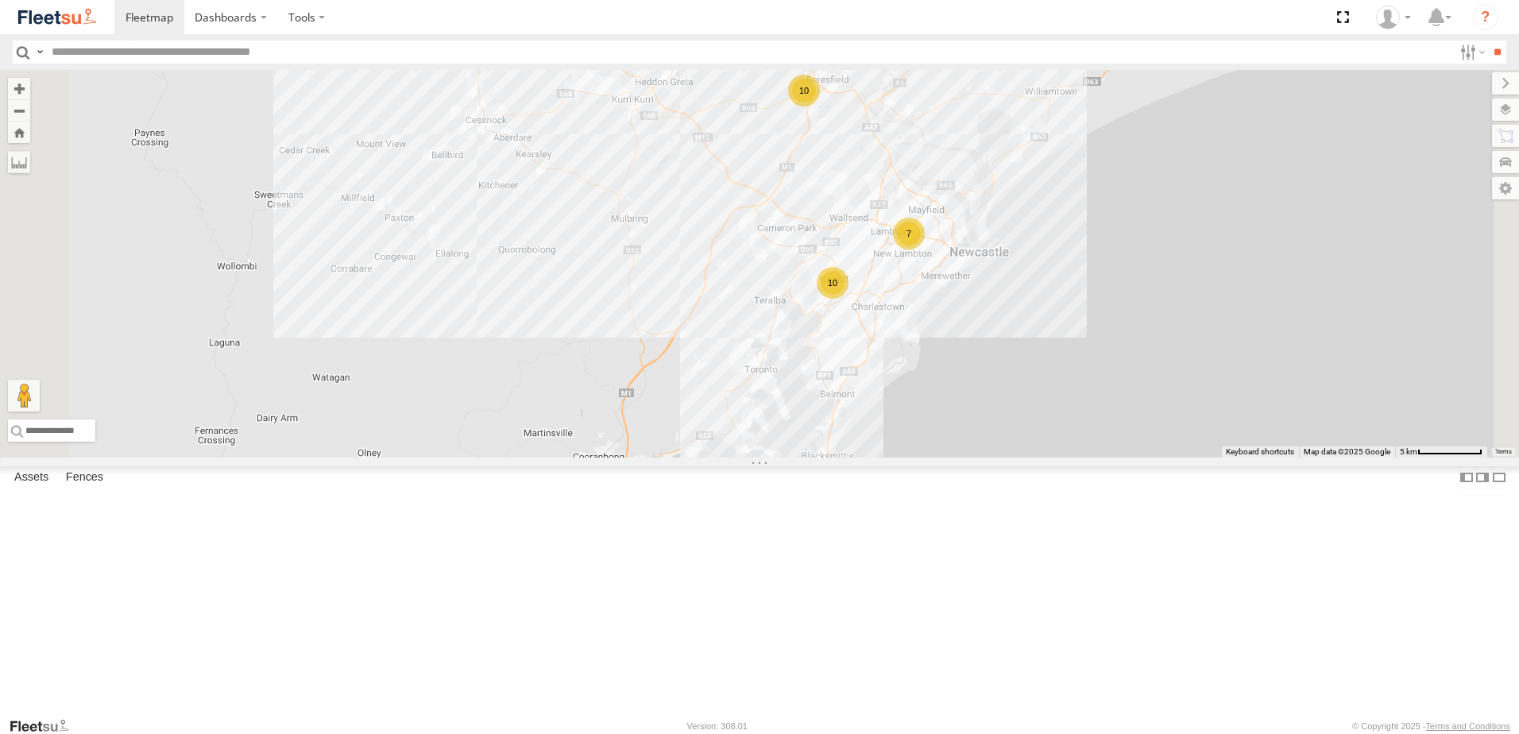
drag, startPoint x: 1105, startPoint y: 490, endPoint x: 1118, endPoint y: 408, distance: 82.8
click at [1118, 408] on div "10 7 10" at bounding box center [759, 264] width 1519 height 388
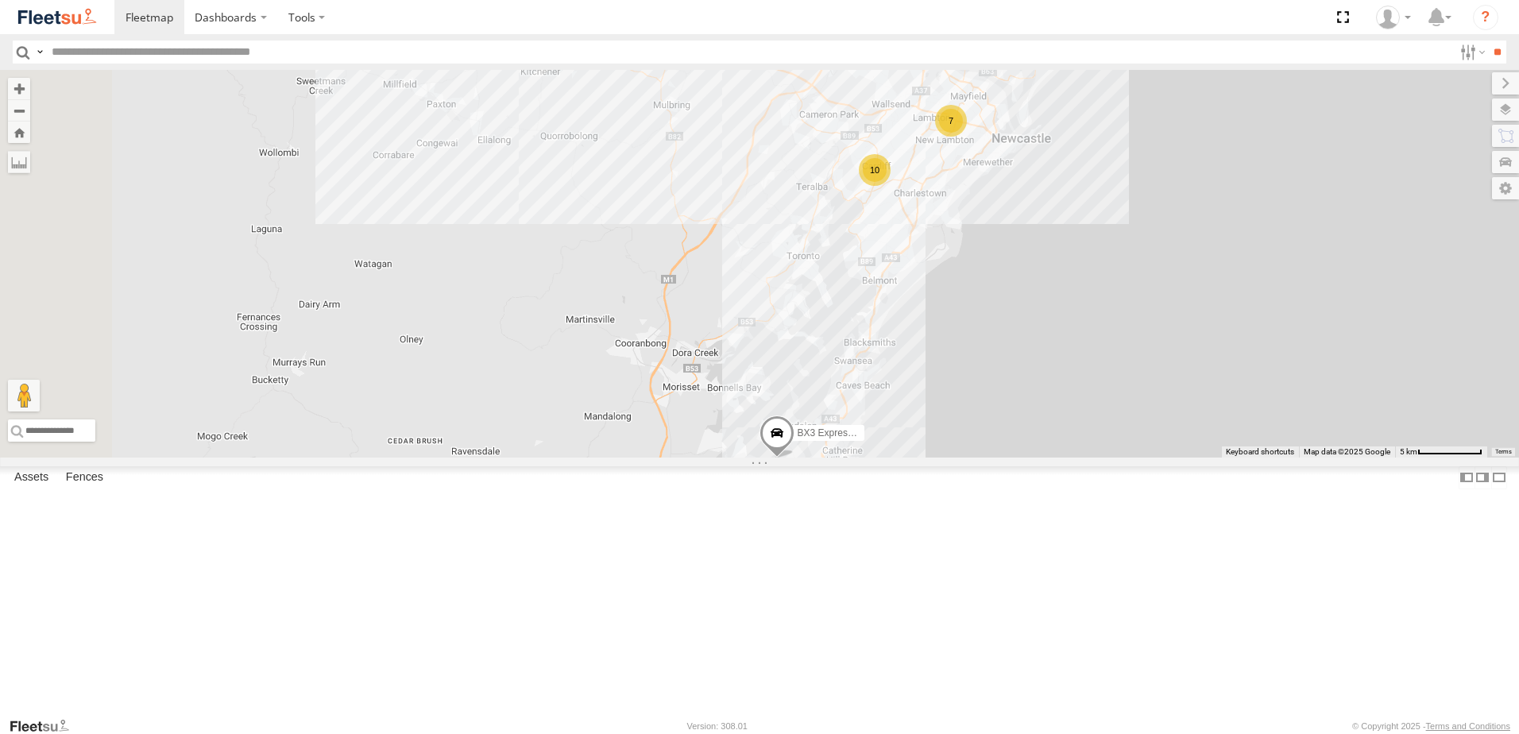
drag, startPoint x: 1109, startPoint y: 448, endPoint x: 1132, endPoint y: 361, distance: 90.4
click at [1132, 362] on div "10 7 10 BX3 Express Ute" at bounding box center [759, 264] width 1519 height 388
